Goal: Task Accomplishment & Management: Manage account settings

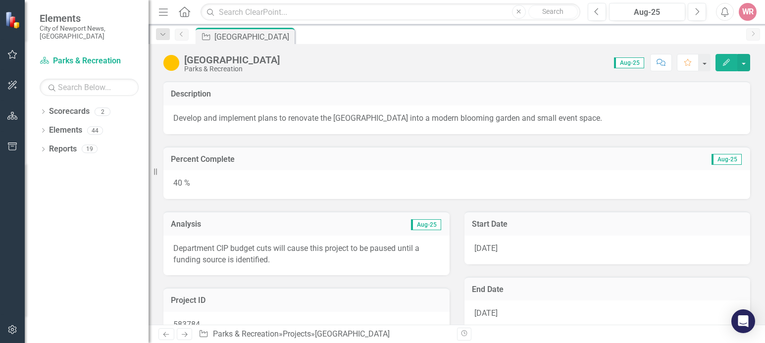
click at [183, 38] on link "Previous" at bounding box center [182, 35] width 14 height 12
click at [187, 35] on link "Previous" at bounding box center [182, 35] width 14 height 12
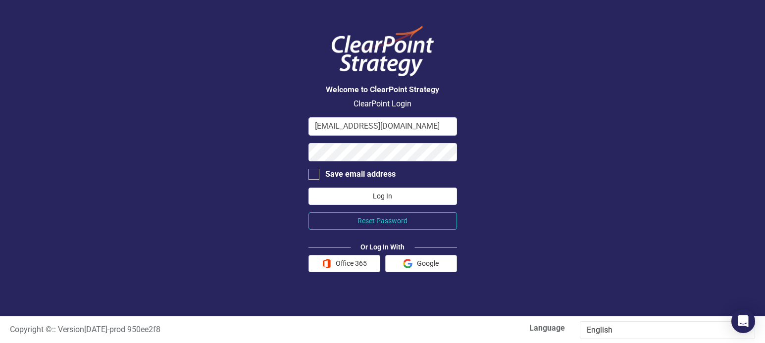
click at [378, 203] on button "Log In" at bounding box center [383, 196] width 149 height 17
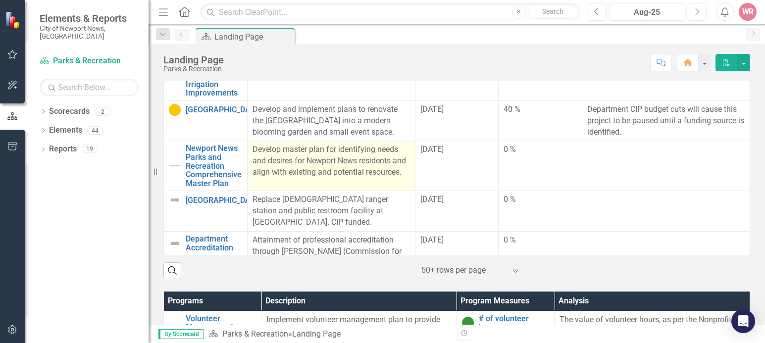
scroll to position [545, 0]
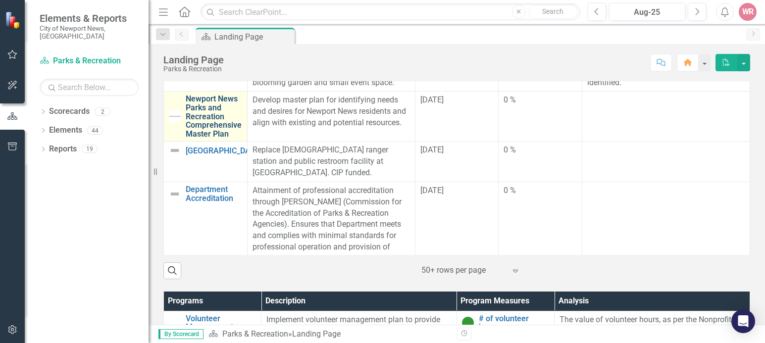
click at [209, 138] on link "Newport News Parks and Recreation Comprehensive Master Plan" at bounding box center [214, 117] width 56 height 44
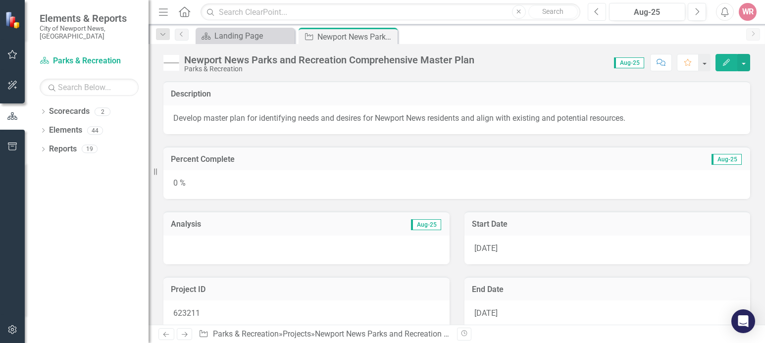
click at [597, 9] on icon "button" at bounding box center [596, 11] width 4 height 7
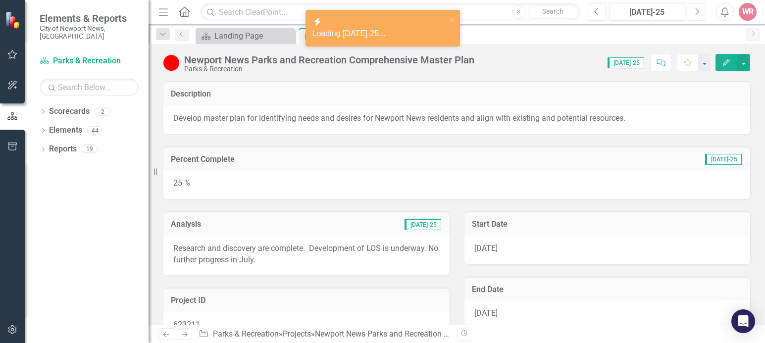
click at [694, 12] on icon "Next" at bounding box center [696, 11] width 5 height 9
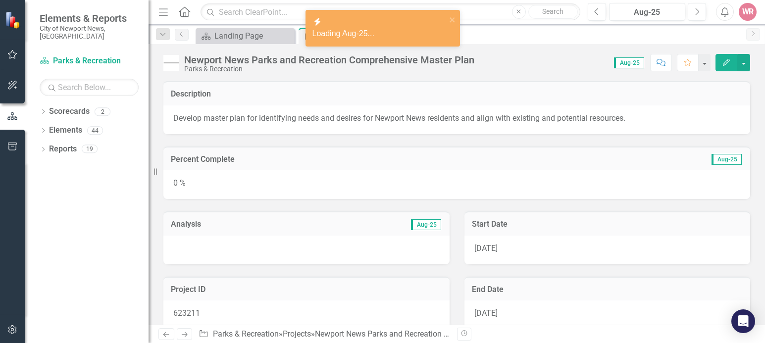
click at [252, 256] on div at bounding box center [306, 250] width 286 height 29
click at [593, 15] on button "Previous" at bounding box center [597, 12] width 18 height 18
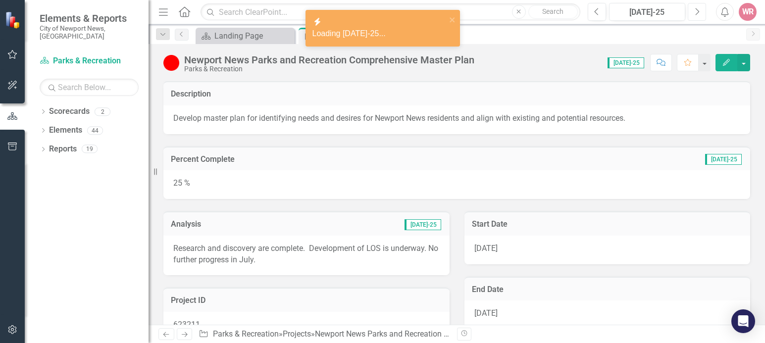
click at [693, 14] on button "Next" at bounding box center [697, 12] width 18 height 18
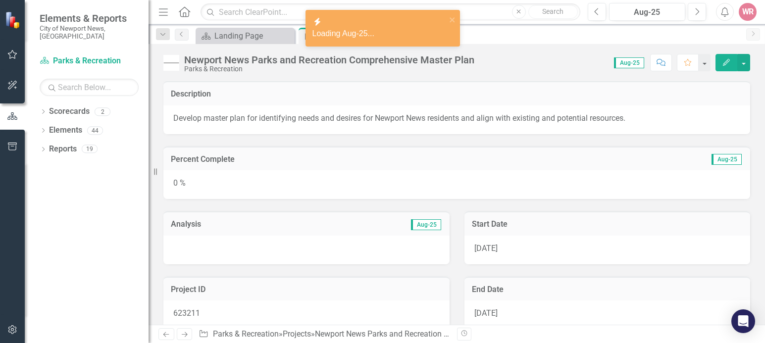
click at [200, 185] on div "0 %" at bounding box center [456, 184] width 587 height 29
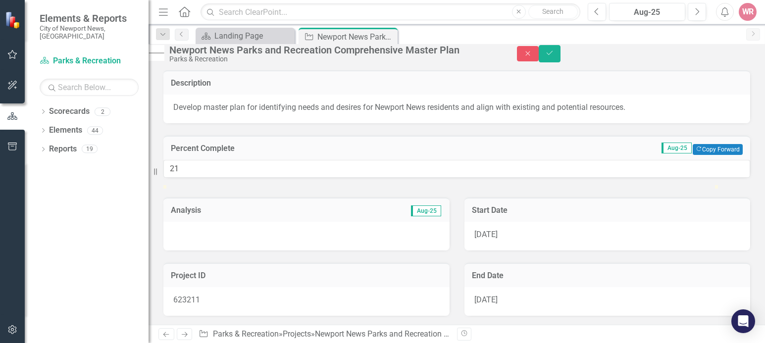
type input "25"
drag, startPoint x: 176, startPoint y: 213, endPoint x: 311, endPoint y: 214, distance: 135.2
click at [311, 185] on div at bounding box center [456, 185] width 587 height 0
click at [271, 251] on div at bounding box center [306, 236] width 286 height 29
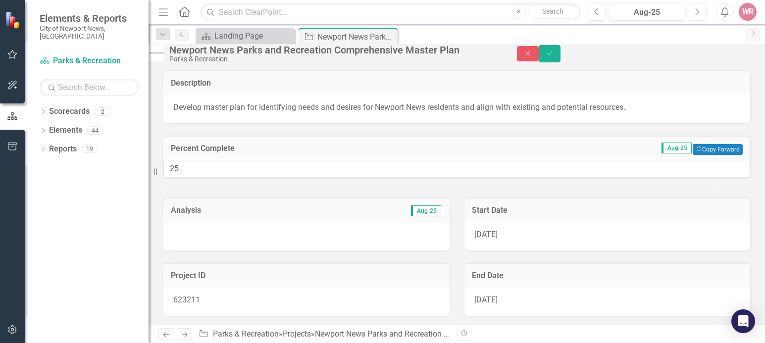
click at [271, 251] on div at bounding box center [306, 236] width 286 height 29
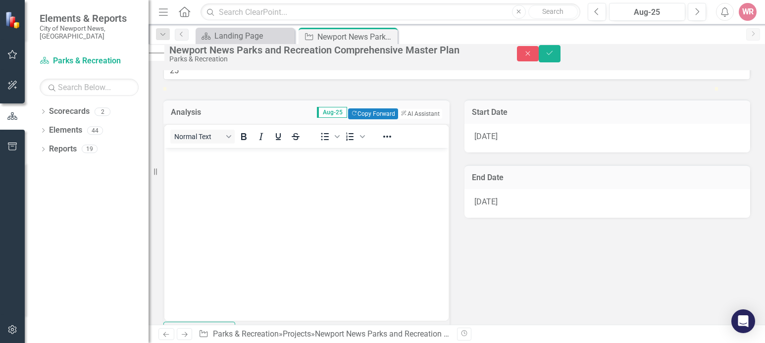
scroll to position [99, 0]
click at [241, 188] on body "Rich Text Area. Press ALT-0 for help." at bounding box center [306, 221] width 284 height 149
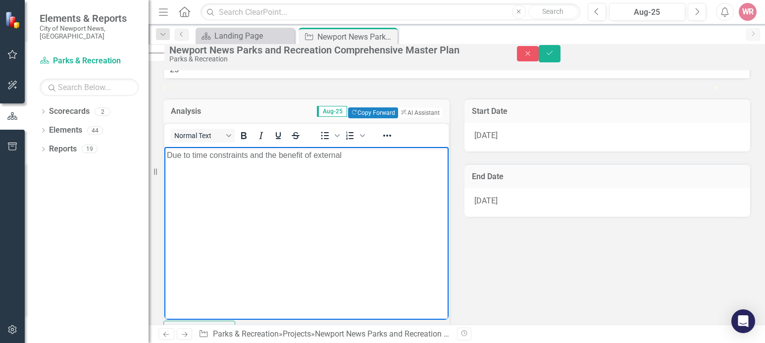
click at [367, 162] on body "Due to time constraints and the benefit of external" at bounding box center [306, 221] width 284 height 149
